Goal: Find specific page/section: Find specific page/section

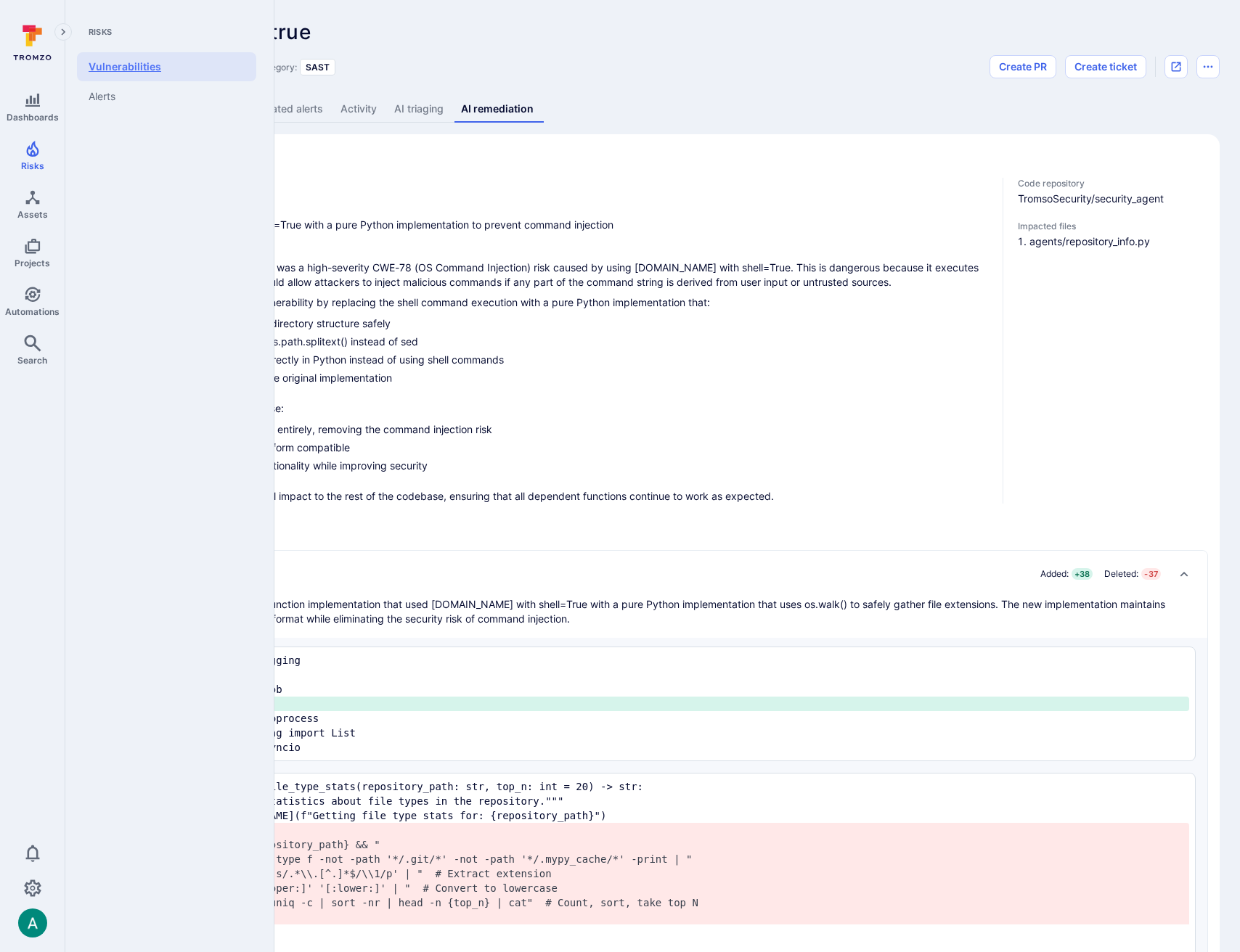
click at [102, 72] on link "Vulnerabilities" at bounding box center [167, 67] width 180 height 29
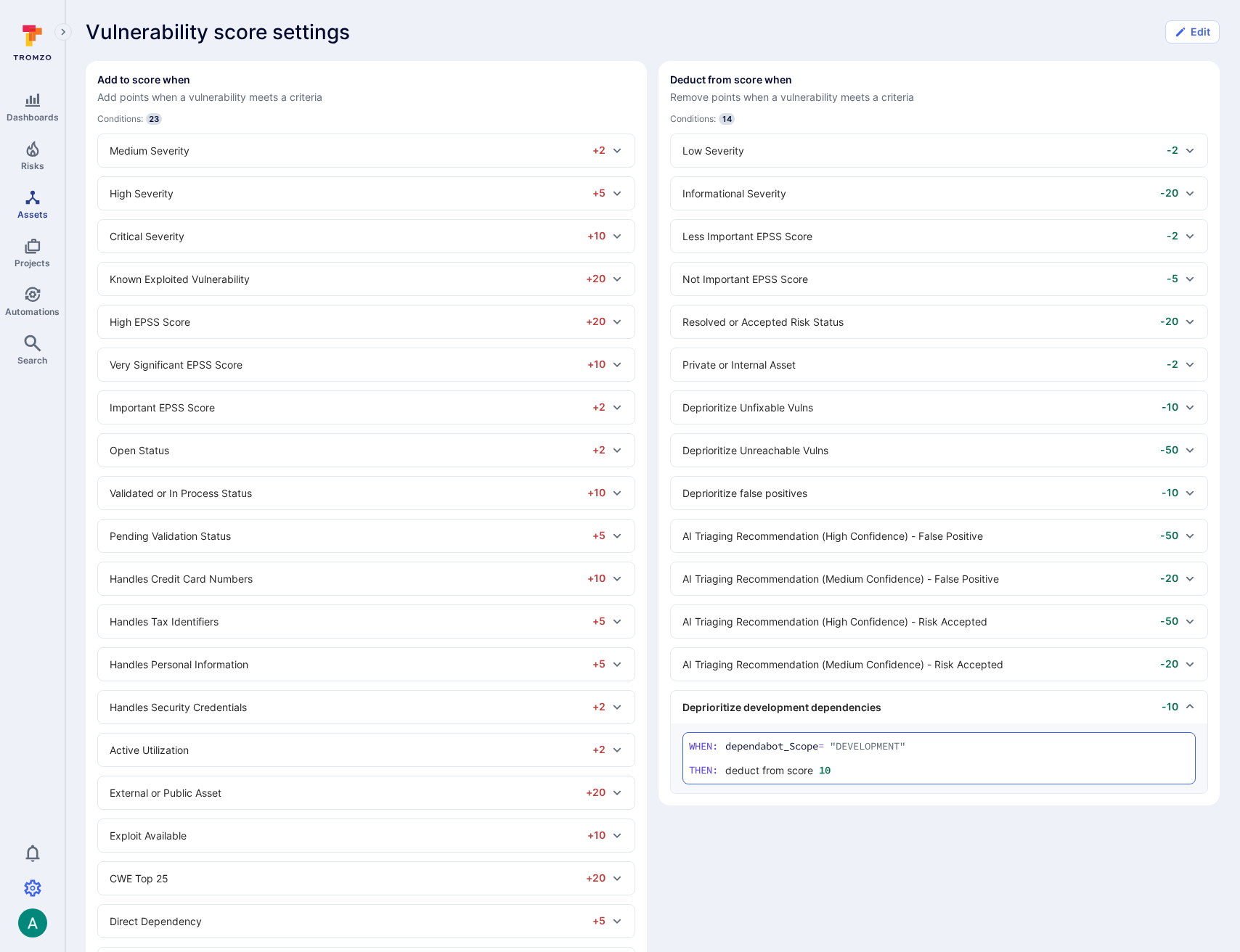
scroll to position [189, 0]
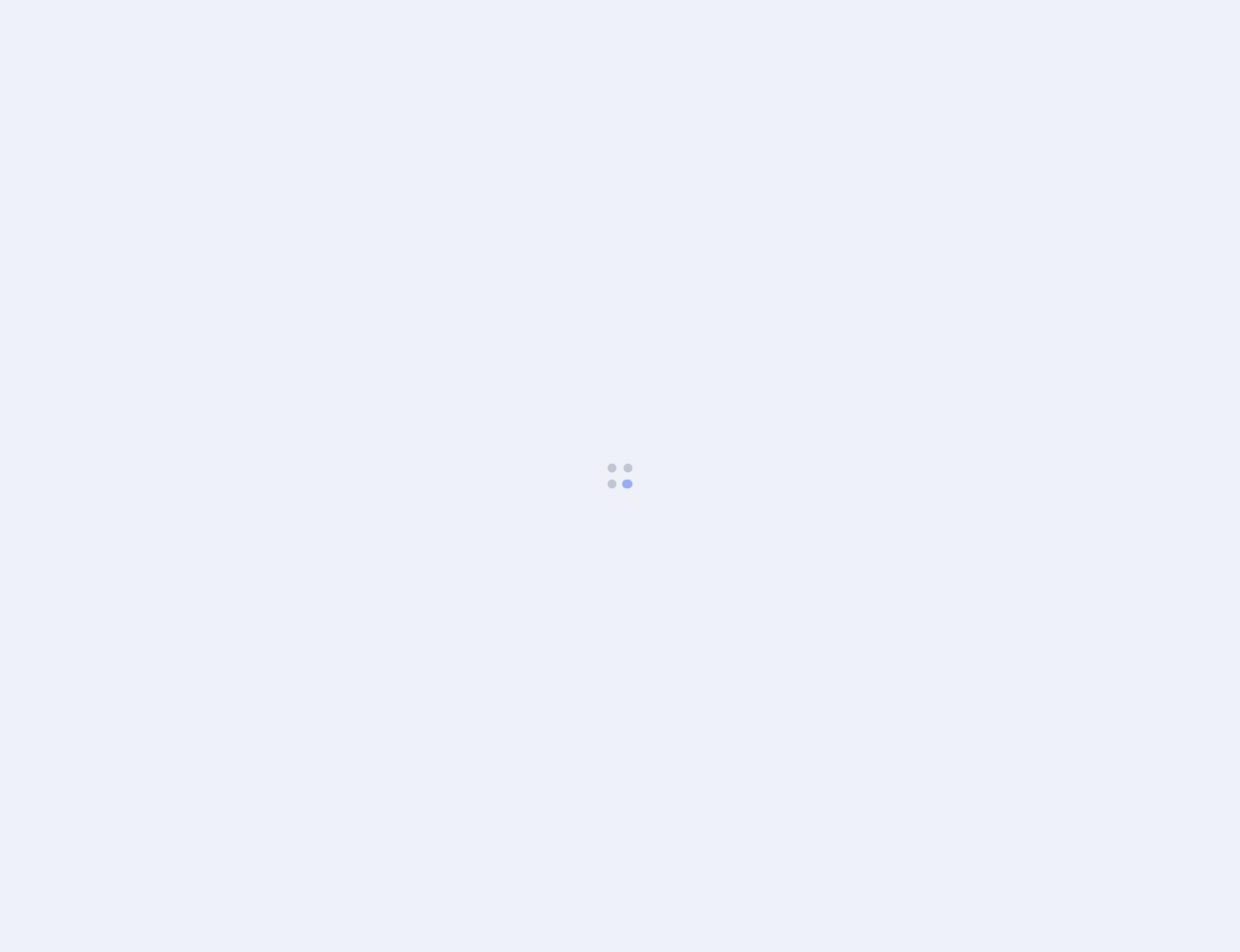
drag, startPoint x: 215, startPoint y: 143, endPoint x: 96, endPoint y: 41, distance: 156.7
click at [209, 134] on body at bounding box center [620, 476] width 1240 height 952
